Goal: Task Accomplishment & Management: Use online tool/utility

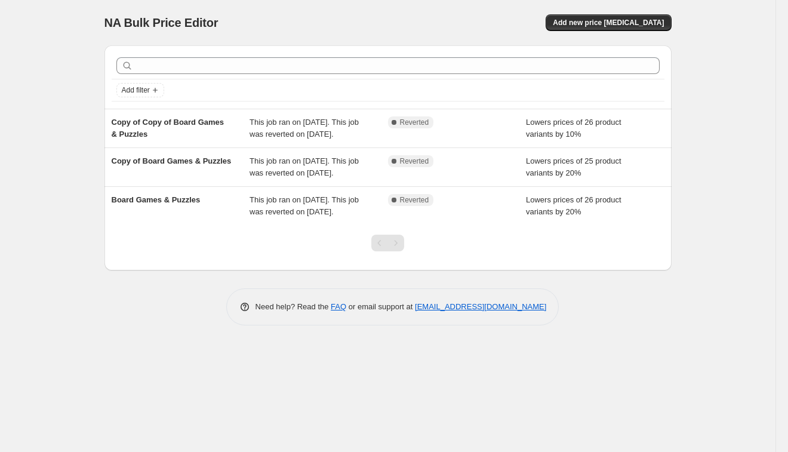
click at [66, 135] on div "NA Bulk Price Editor. This page is ready NA Bulk Price Editor Add new price [ME…" at bounding box center [387, 226] width 775 height 452
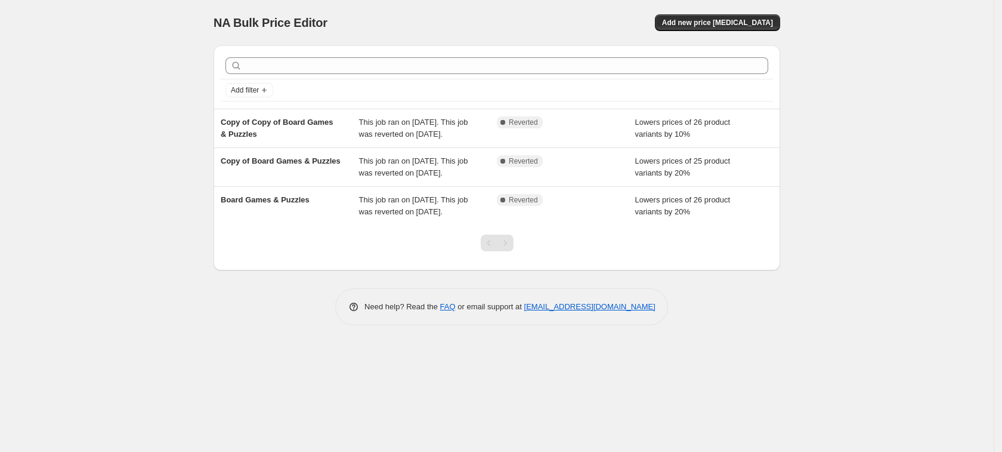
click at [100, 119] on div "NA Bulk Price Editor. This page is ready NA Bulk Price Editor Add new price [ME…" at bounding box center [497, 226] width 994 height 452
click at [115, 112] on div "NA Bulk Price Editor. This page is ready NA Bulk Price Editor Add new price [ME…" at bounding box center [497, 226] width 994 height 452
click at [707, 20] on span "Add new price [MEDICAL_DATA]" at bounding box center [717, 23] width 111 height 10
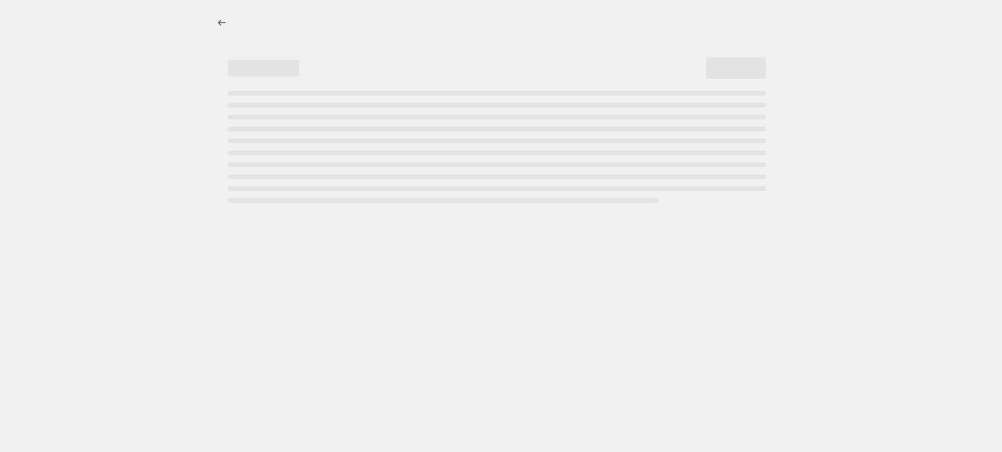
select select "percentage"
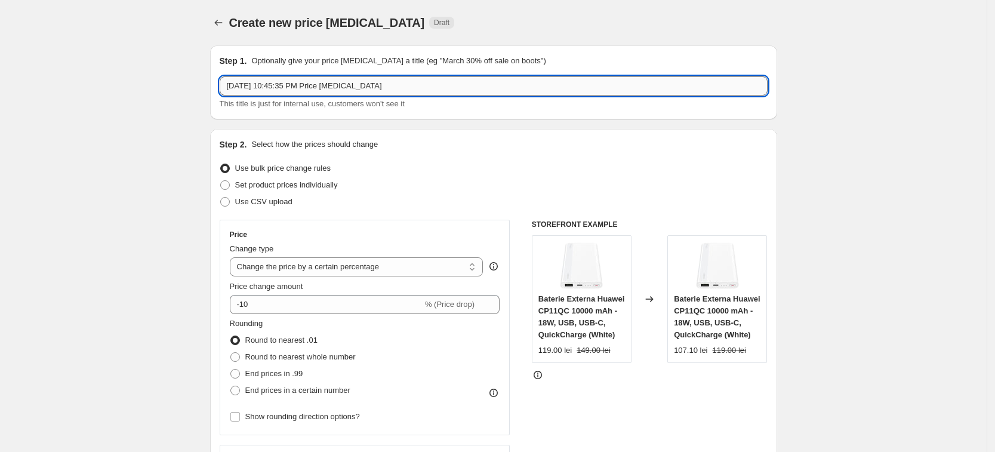
click at [259, 86] on input "[DATE] 10:45:35 PM Price [MEDICAL_DATA]" at bounding box center [494, 85] width 548 height 19
type input "20% discount"
click at [334, 84] on input "20% discount" at bounding box center [494, 85] width 548 height 19
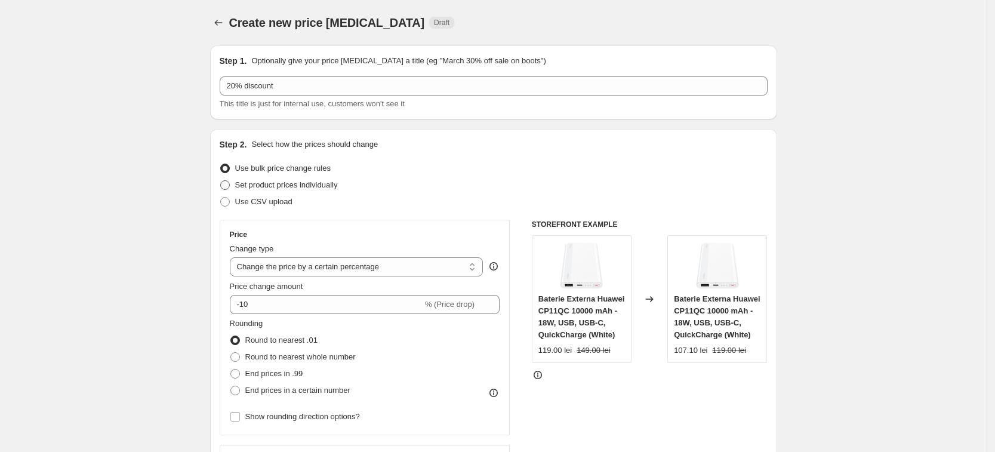
click at [230, 183] on span at bounding box center [225, 185] width 10 height 10
click at [221, 181] on input "Set product prices individually" at bounding box center [220, 180] width 1 height 1
radio input "true"
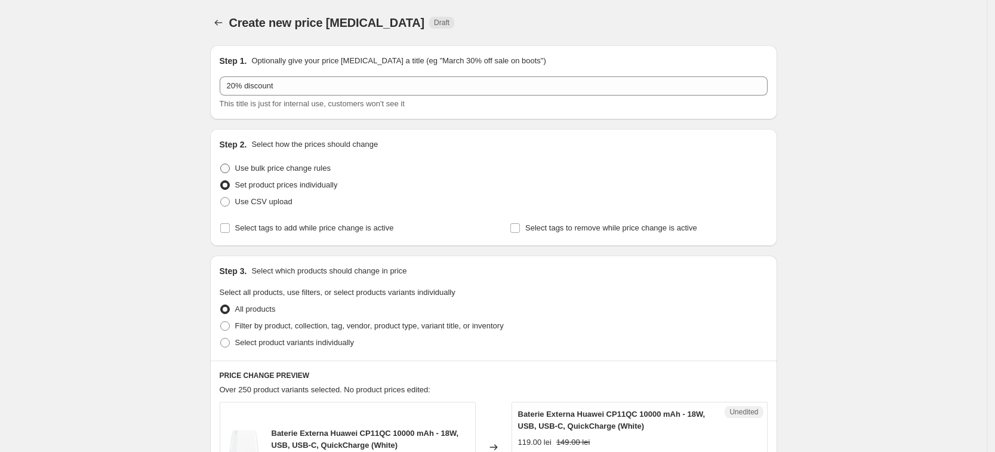
click at [229, 168] on span at bounding box center [225, 168] width 10 height 10
click at [221, 164] on input "Use bulk price change rules" at bounding box center [220, 163] width 1 height 1
radio input "true"
select select "percentage"
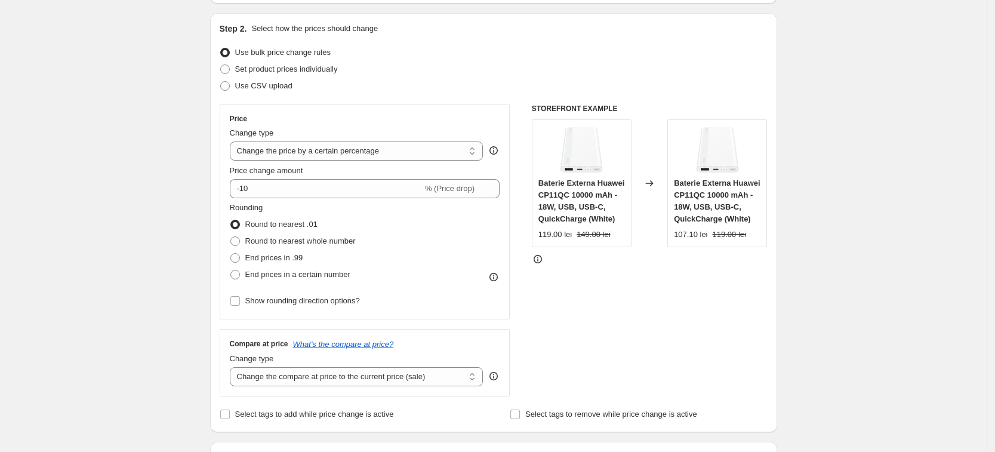
scroll to position [149, 0]
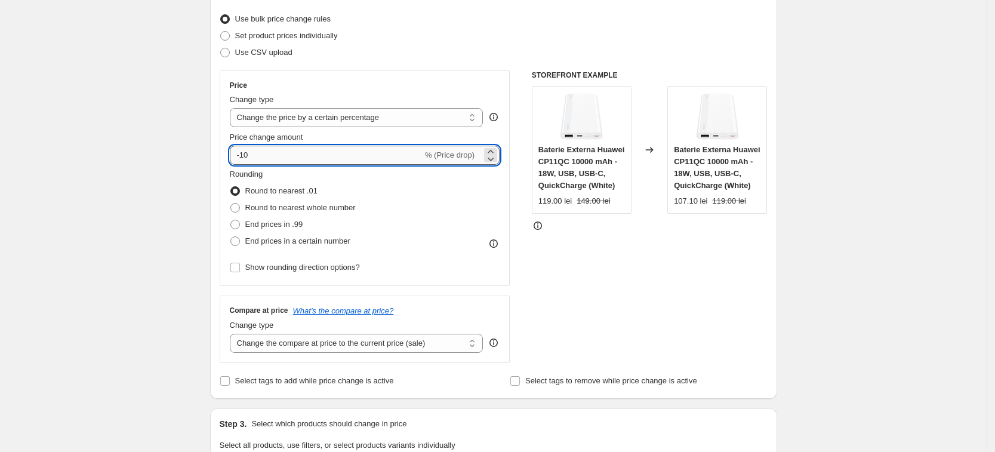
click at [268, 158] on input "-10" at bounding box center [326, 155] width 193 height 19
drag, startPoint x: 279, startPoint y: 154, endPoint x: 243, endPoint y: 161, distance: 35.8
click at [243, 161] on input "-10" at bounding box center [326, 155] width 193 height 19
type input "-20"
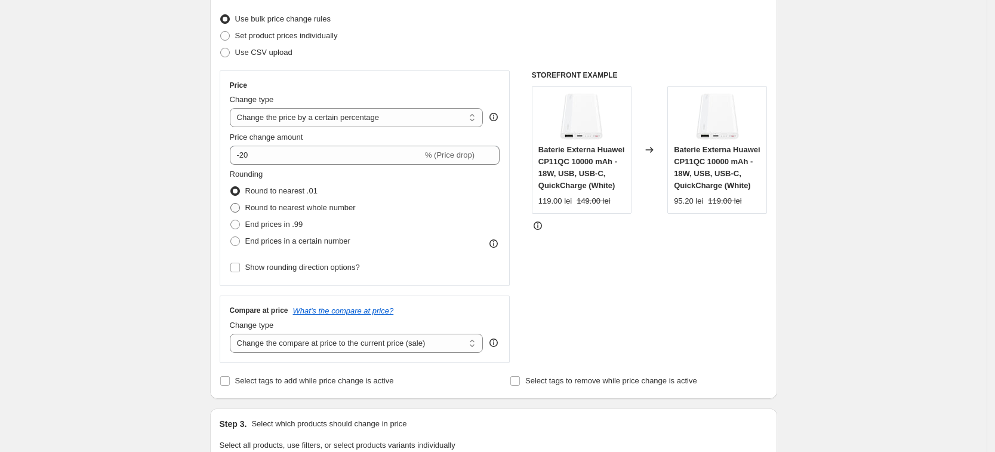
click at [238, 206] on span at bounding box center [235, 208] width 10 height 10
click at [231, 203] on input "Round to nearest whole number" at bounding box center [230, 203] width 1 height 1
radio input "true"
click at [239, 189] on span at bounding box center [235, 191] width 10 height 10
click at [231, 187] on input "Round to nearest .01" at bounding box center [230, 186] width 1 height 1
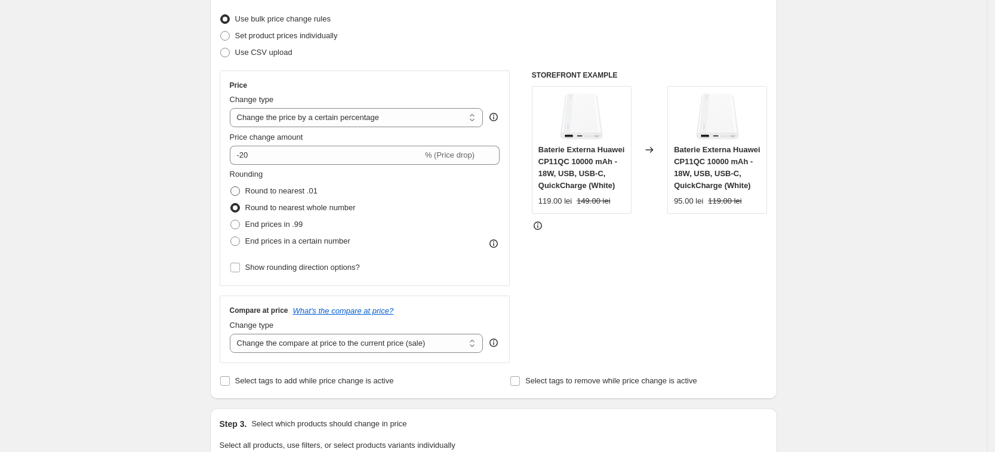
radio input "true"
click at [240, 208] on span at bounding box center [235, 208] width 10 height 10
click at [231, 203] on input "Round to nearest whole number" at bounding box center [230, 203] width 1 height 1
radio input "true"
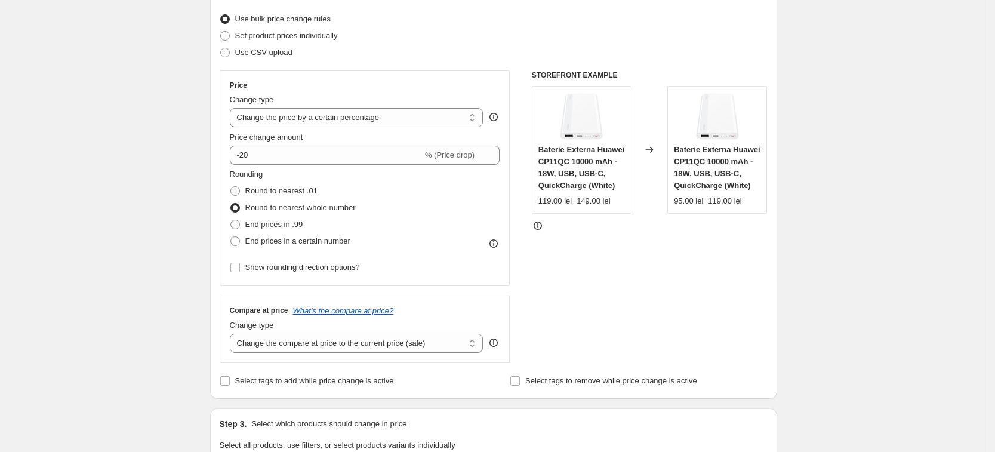
click at [240, 189] on span at bounding box center [235, 191] width 10 height 10
click at [231, 187] on input "Round to nearest .01" at bounding box center [230, 186] width 1 height 1
radio input "true"
click at [239, 209] on span at bounding box center [235, 208] width 10 height 10
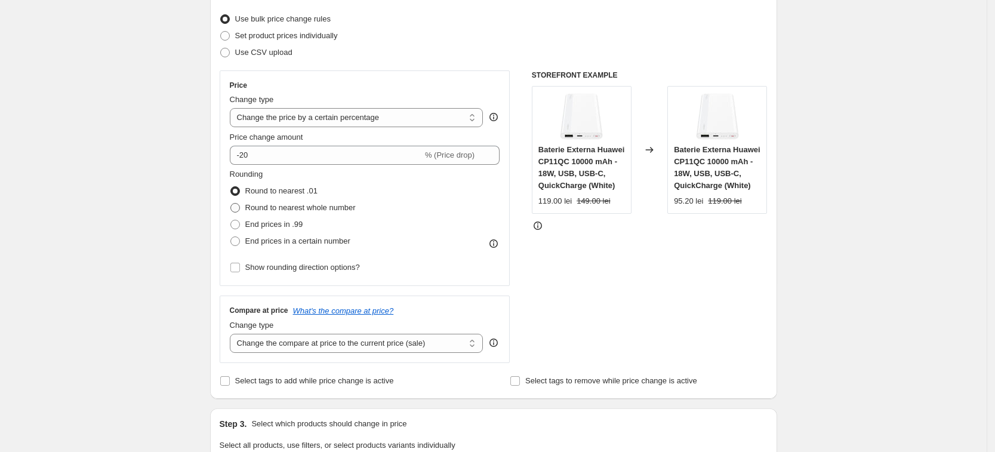
click at [231, 203] on input "Round to nearest whole number" at bounding box center [230, 203] width 1 height 1
radio input "true"
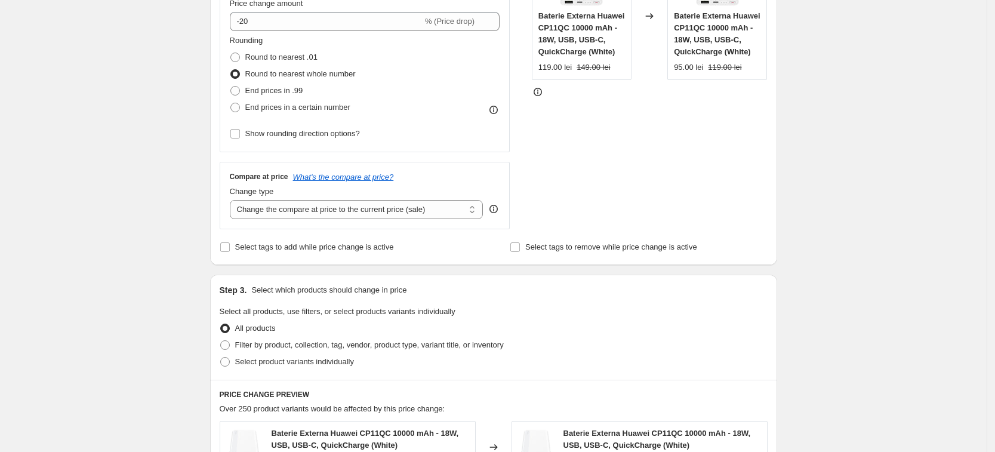
scroll to position [298, 0]
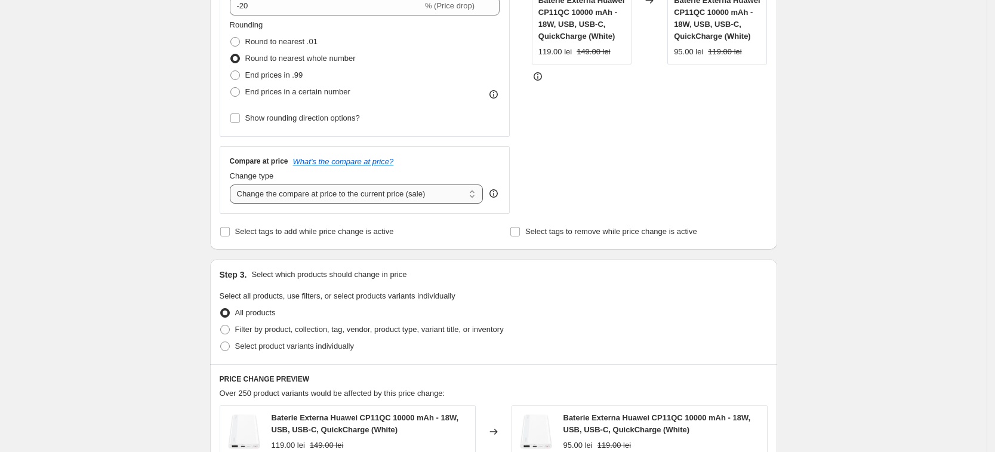
click at [384, 196] on select "Change the compare at price to the current price (sale) Change the compare at p…" at bounding box center [357, 193] width 254 height 19
click at [233, 184] on select "Change the compare at price to the current price (sale) Change the compare at p…" at bounding box center [357, 193] width 254 height 19
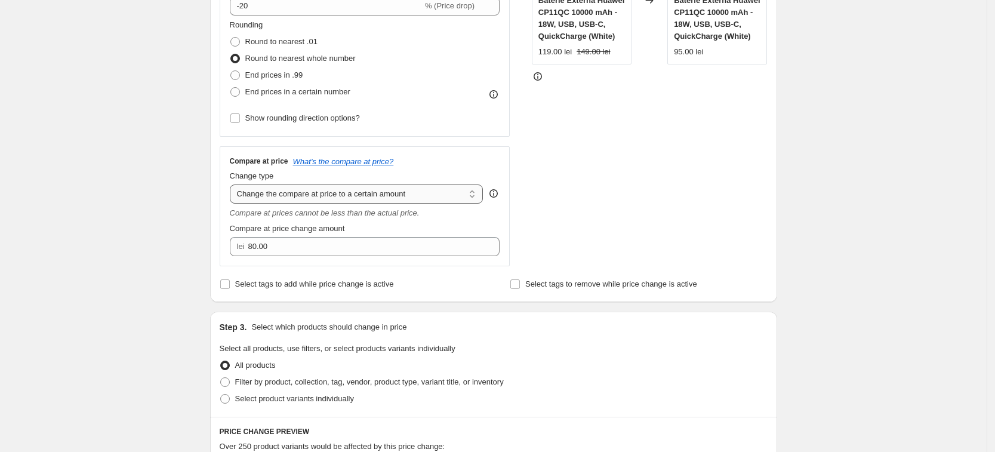
click at [381, 193] on select "Change the compare at price to the current price (sale) Change the compare at p…" at bounding box center [357, 193] width 254 height 19
select select "percentage"
click at [233, 184] on select "Change the compare at price to the current price (sale) Change the compare at p…" at bounding box center [357, 193] width 254 height 19
type input "-15"
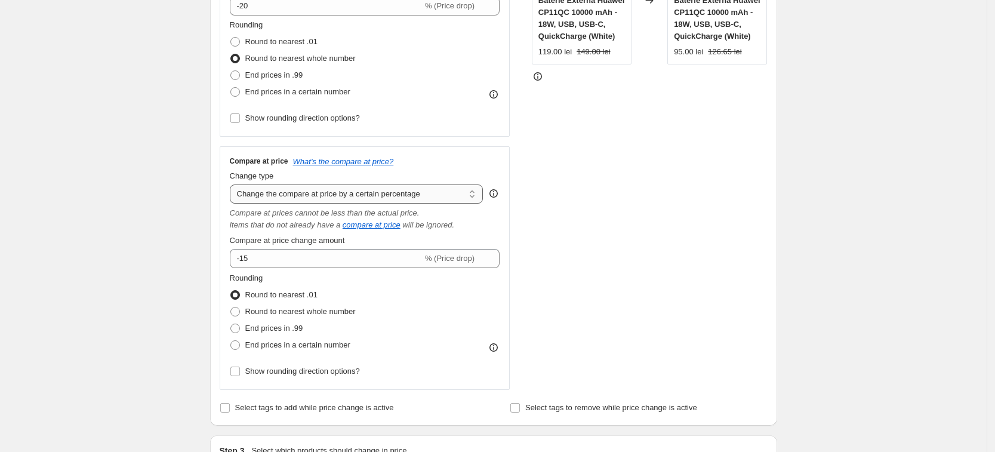
click at [388, 192] on select "Change the compare at price to the current price (sale) Change the compare at p…" at bounding box center [357, 193] width 254 height 19
select select "bp"
click at [233, 184] on select "Change the compare at price to the current price (sale) Change the compare at p…" at bounding box center [357, 193] width 254 height 19
type input "12.00"
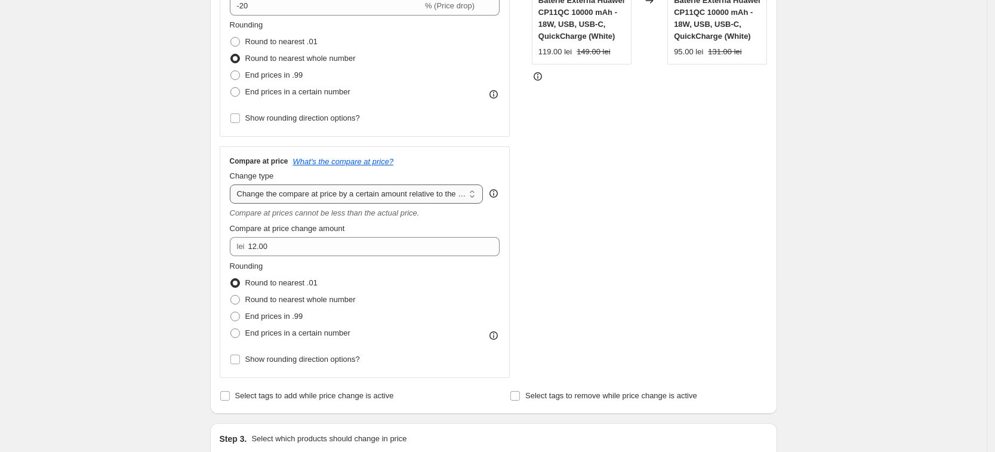
click at [360, 196] on select "Change the compare at price to the current price (sale) Change the compare at p…" at bounding box center [357, 193] width 254 height 19
select select "pp"
click at [233, 184] on select "Change the compare at price to the current price (sale) Change the compare at p…" at bounding box center [357, 193] width 254 height 19
type input "20"
click at [366, 197] on select "Change the compare at price to the current price (sale) Change the compare at p…" at bounding box center [357, 193] width 254 height 19
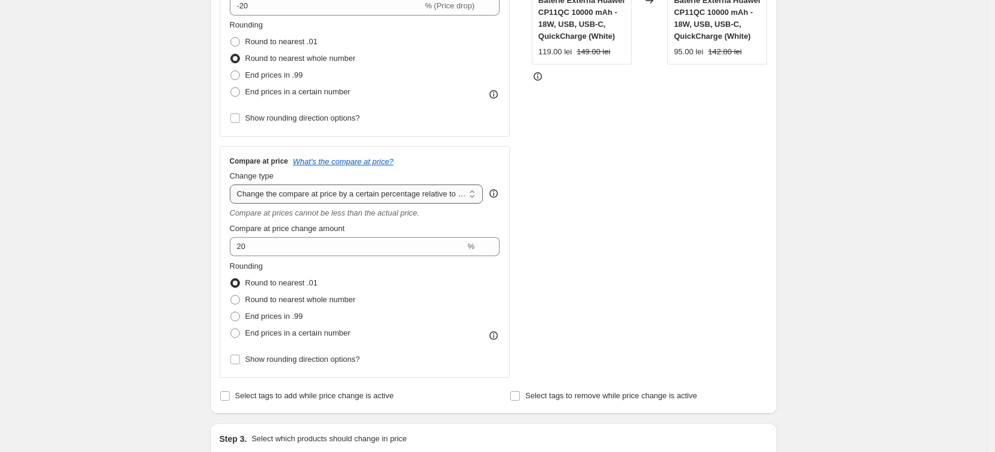
click at [233, 184] on select "Change the compare at price to the current price (sale) Change the compare at p…" at bounding box center [357, 193] width 254 height 19
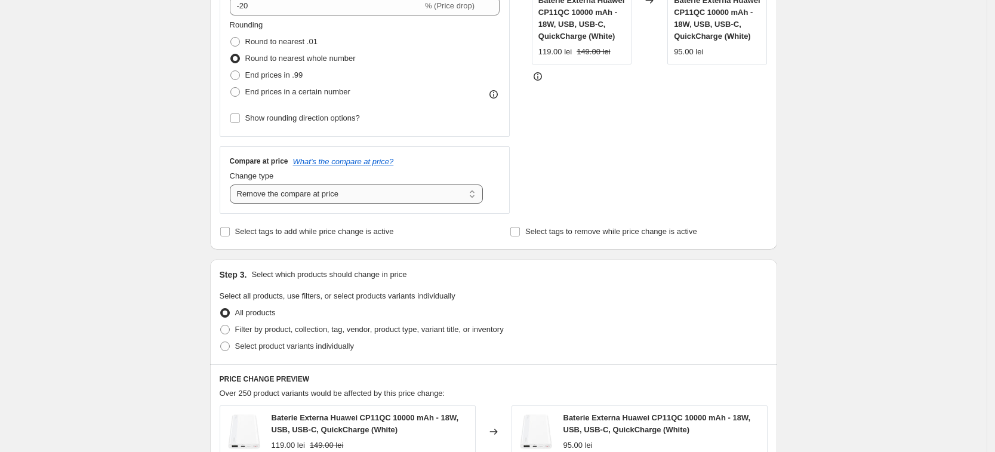
click at [356, 199] on select "Change the compare at price to the current price (sale) Change the compare at p…" at bounding box center [357, 193] width 254 height 19
select select "ep"
click at [233, 184] on select "Change the compare at price to the current price (sale) Change the compare at p…" at bounding box center [357, 193] width 254 height 19
click at [155, 174] on div "Create new price [MEDICAL_DATA]. This page is ready Create new price [MEDICAL_D…" at bounding box center [493, 314] width 986 height 1224
click at [163, 233] on div "Create new price [MEDICAL_DATA]. This page is ready Create new price [MEDICAL_D…" at bounding box center [493, 314] width 986 height 1224
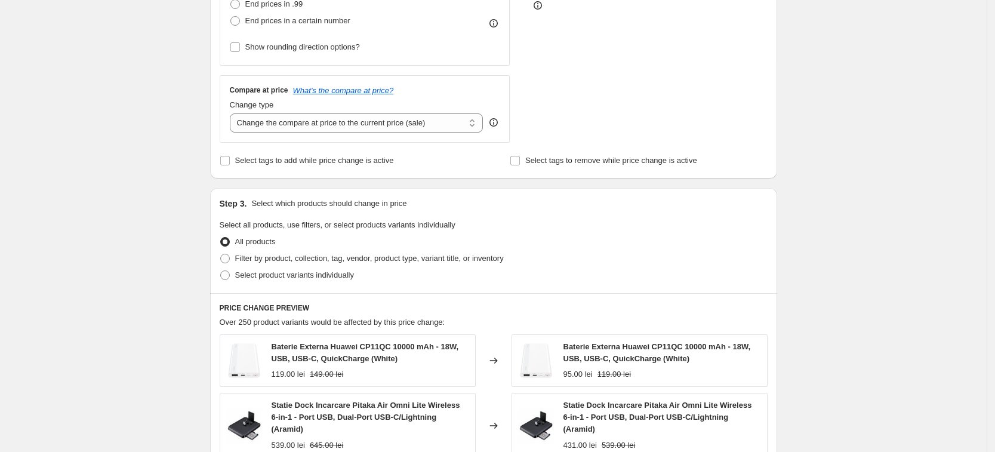
scroll to position [373, 0]
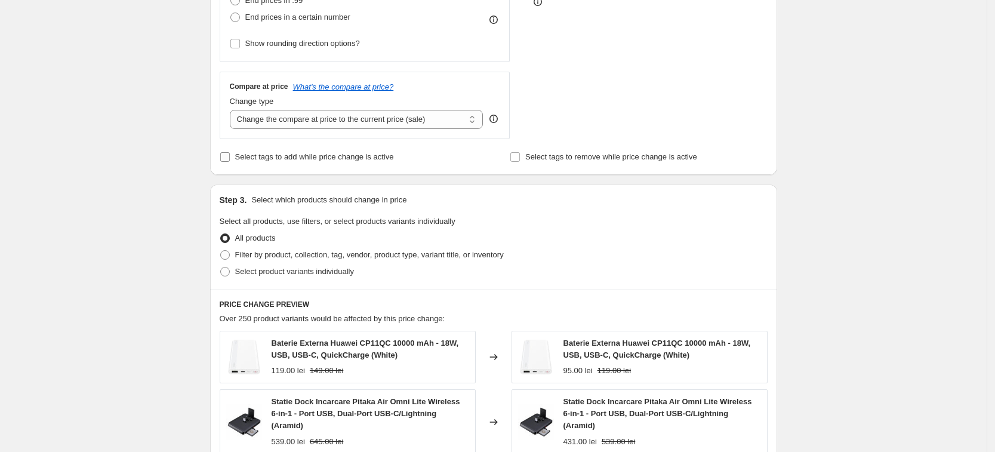
click at [227, 158] on input "Select tags to add while price change is active" at bounding box center [225, 157] width 10 height 10
checkbox input "true"
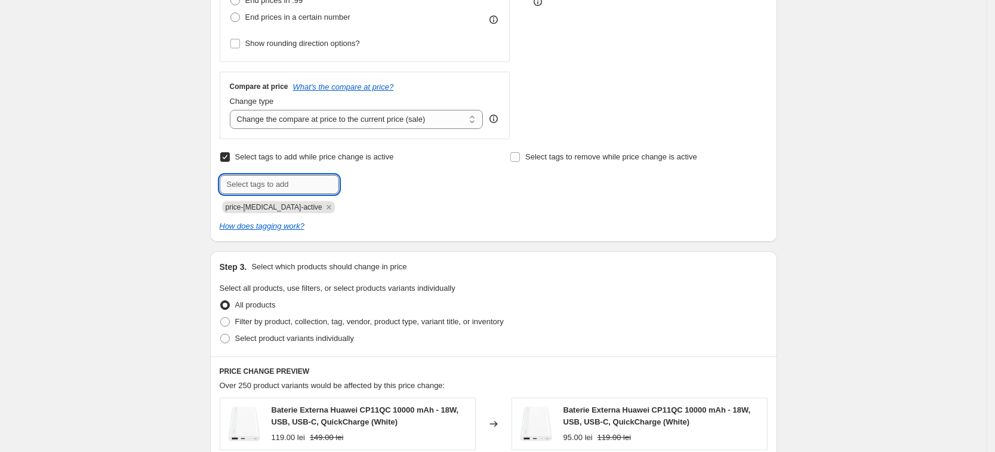
click at [264, 183] on input "text" at bounding box center [279, 184] width 119 height 19
type input "pret-20"
click at [163, 214] on div "Create new price [MEDICAL_DATA]. This page is ready Create new price [MEDICAL_D…" at bounding box center [493, 272] width 986 height 1291
click at [102, 143] on div "Create new price [MEDICAL_DATA]. This page is ready Create new price [MEDICAL_D…" at bounding box center [493, 272] width 986 height 1291
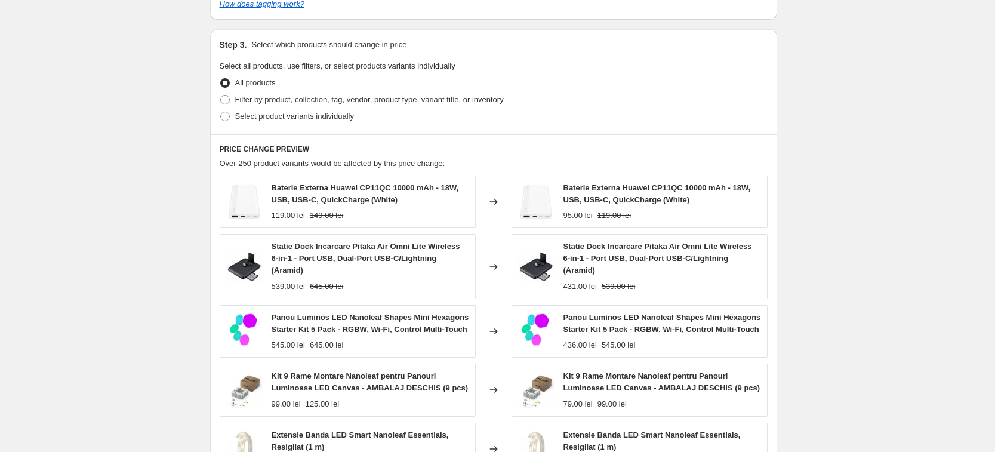
scroll to position [597, 0]
click at [172, 136] on div "Create new price [MEDICAL_DATA]. This page is ready Create new price [MEDICAL_D…" at bounding box center [493, 48] width 986 height 1291
click at [229, 100] on span at bounding box center [225, 98] width 10 height 10
click at [221, 94] on input "Filter by product, collection, tag, vendor, product type, variant title, or inv…" at bounding box center [220, 93] width 1 height 1
radio input "true"
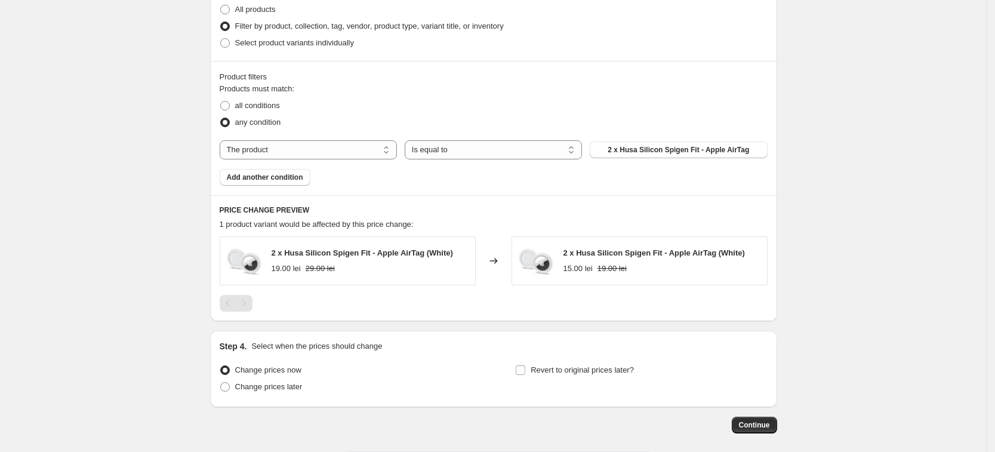
scroll to position [671, 0]
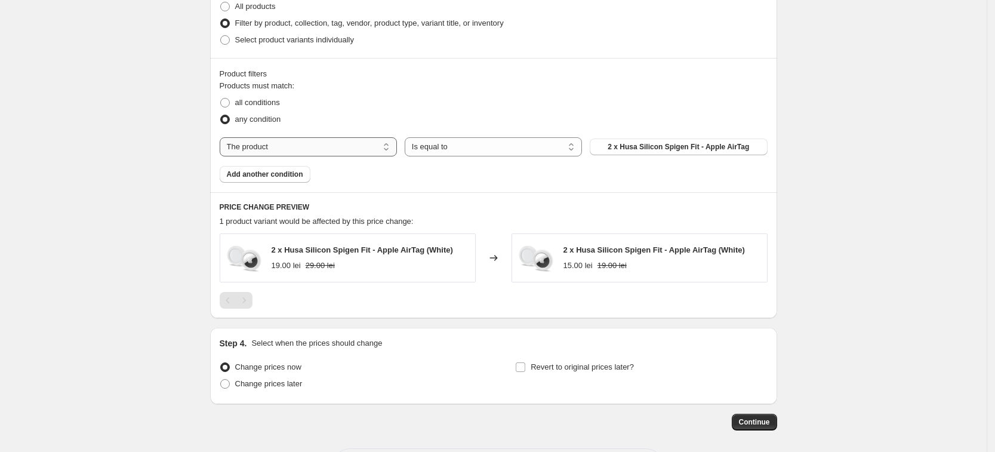
click at [288, 144] on select "The product The product's collection The product's tag The product's vendor The…" at bounding box center [308, 146] width 177 height 19
click at [339, 153] on select "The product The product's collection The product's tag The product's vendor The…" at bounding box center [308, 146] width 177 height 19
select select "tag"
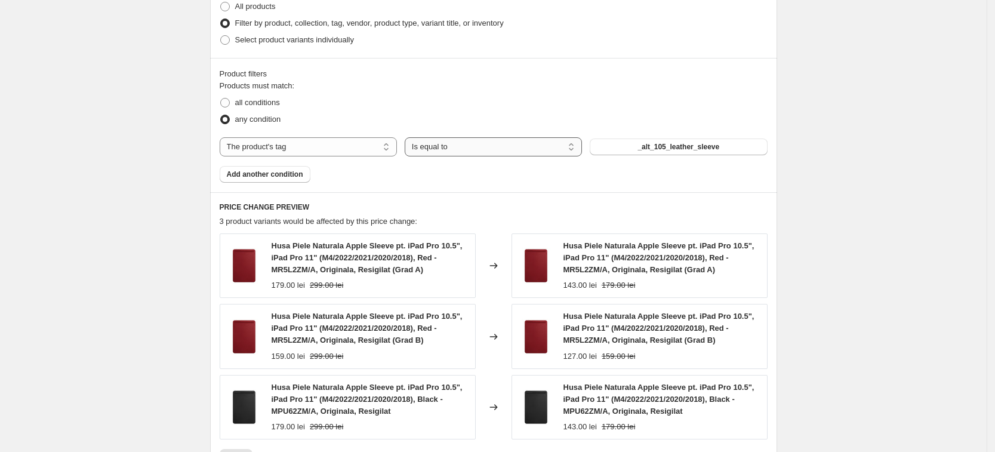
click at [496, 149] on select "Is equal to Is not equal to" at bounding box center [493, 146] width 177 height 19
select select "not_equal"
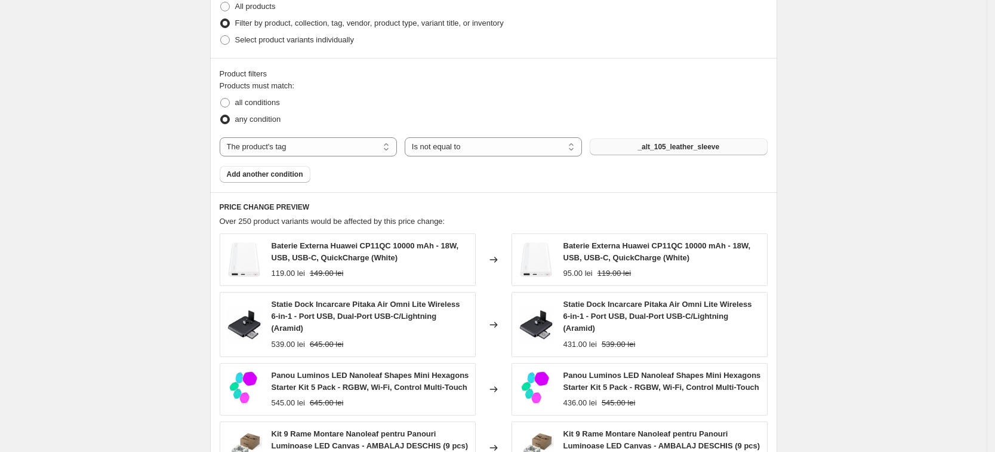
click at [657, 149] on span "_alt_105_leather_sleeve" at bounding box center [678, 147] width 82 height 10
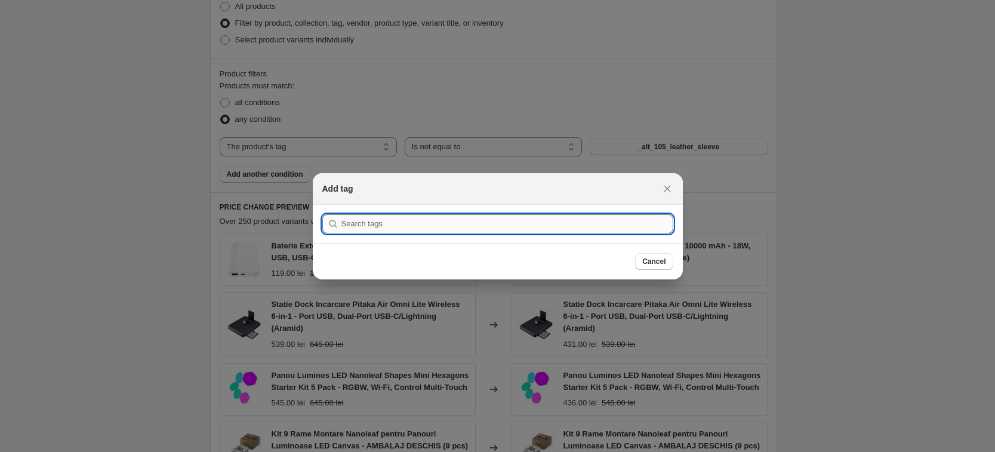
click at [537, 223] on input ":r5s:" at bounding box center [507, 223] width 332 height 19
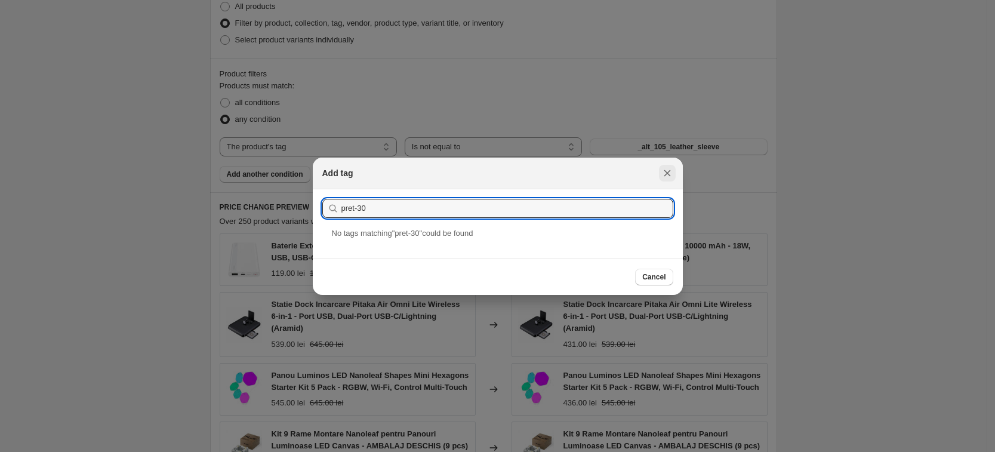
type input "pret-30"
click at [669, 168] on icon "Close" at bounding box center [667, 173] width 12 height 12
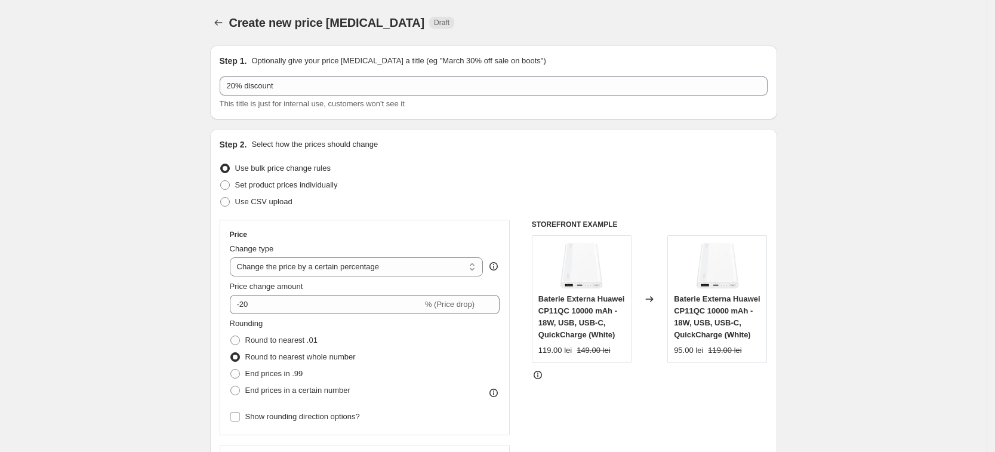
scroll to position [671, 0]
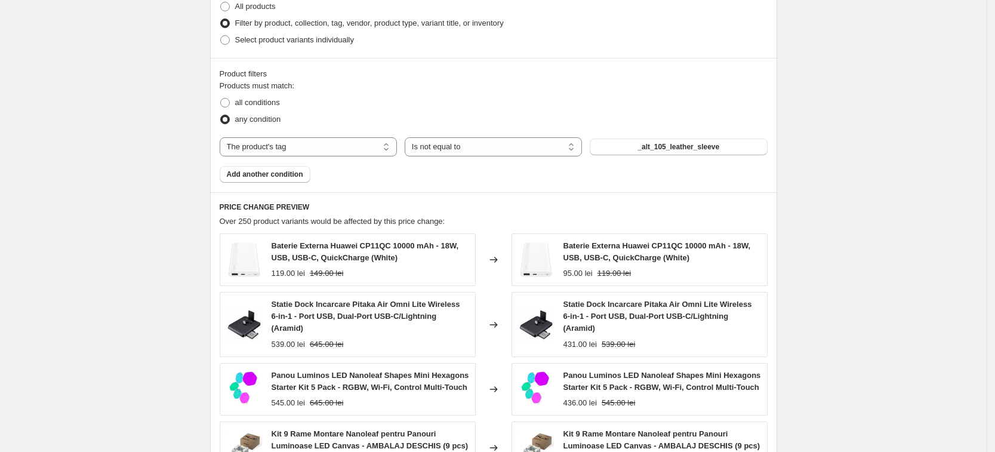
click at [127, 155] on div "Create new price [MEDICAL_DATA]. This page is ready Create new price [MEDICAL_D…" at bounding box center [493, 41] width 986 height 1425
click at [709, 147] on span "_alt_105_leather_sleeve" at bounding box center [678, 147] width 82 height 10
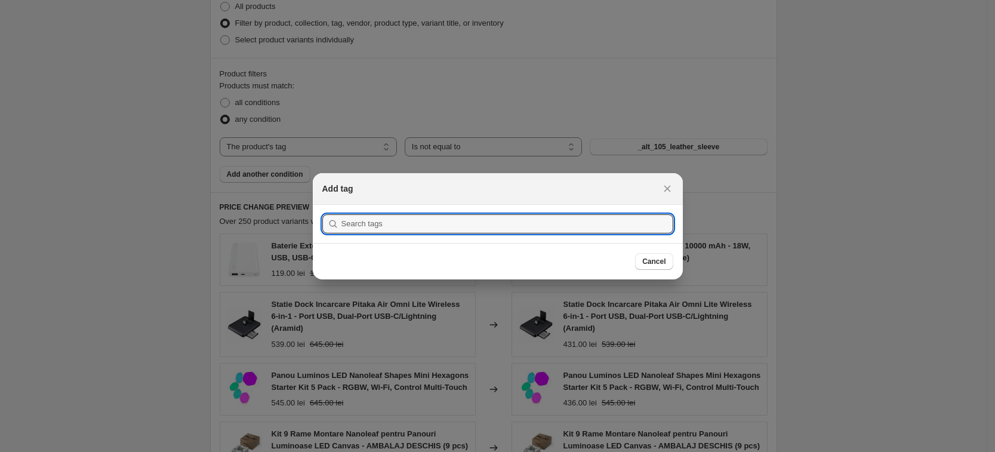
click at [554, 209] on section "Submit" at bounding box center [498, 224] width 370 height 38
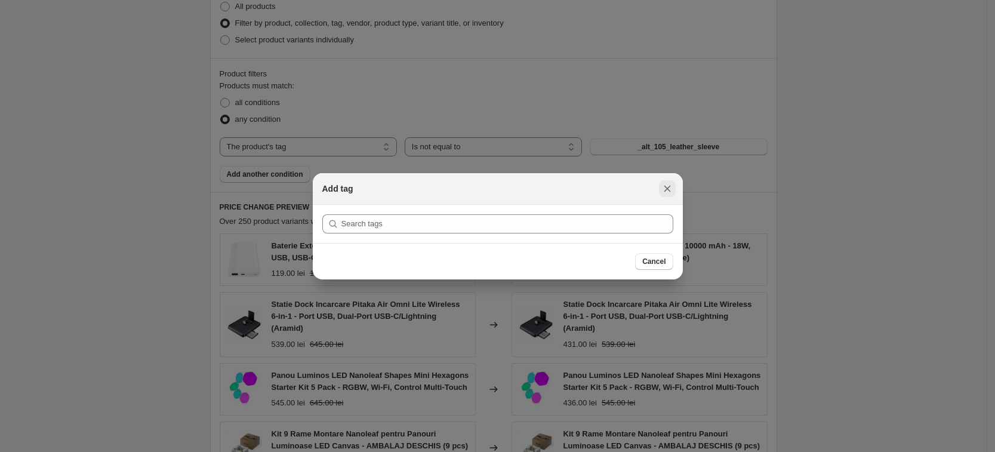
click at [670, 189] on icon "Close" at bounding box center [667, 189] width 12 height 12
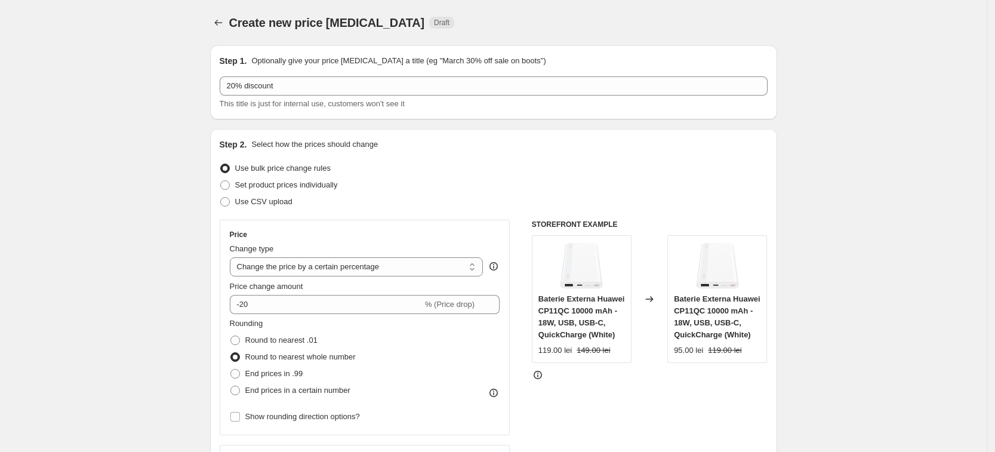
scroll to position [671, 0]
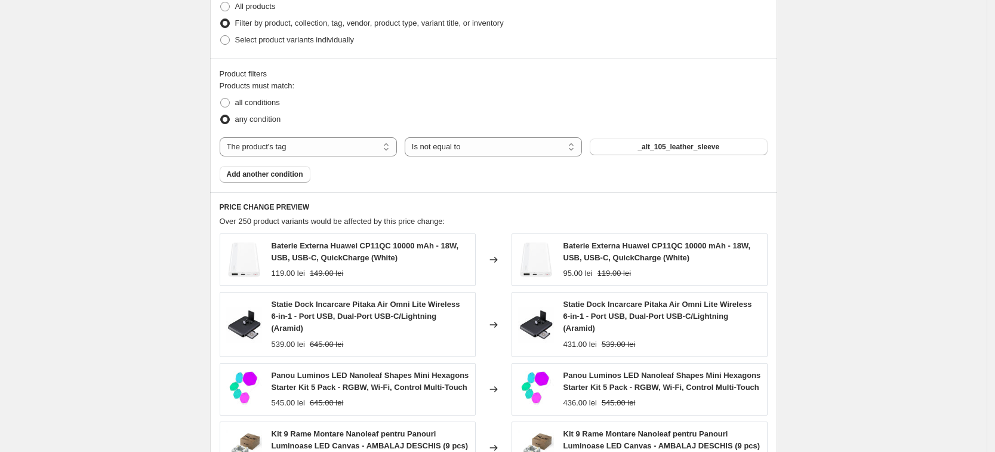
click at [146, 166] on div "Create new price [MEDICAL_DATA]. This page is ready Create new price [MEDICAL_D…" at bounding box center [493, 41] width 986 height 1425
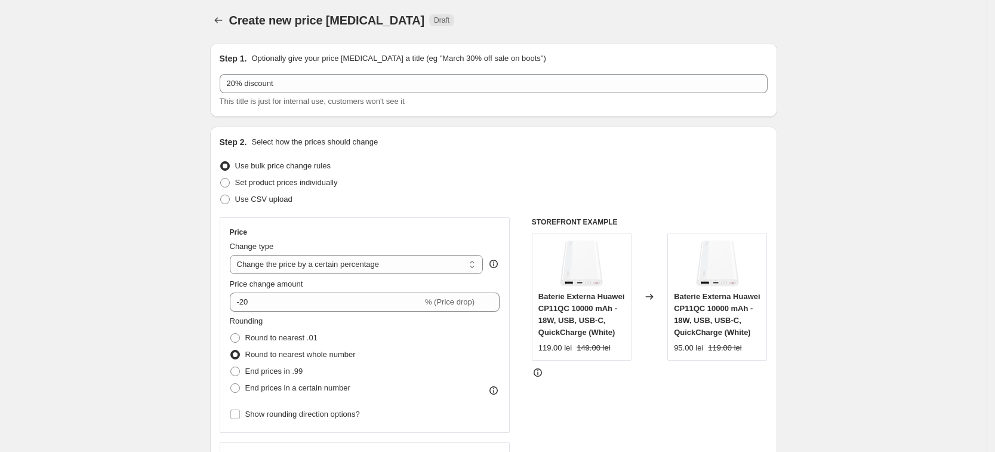
scroll to position [0, 0]
